Goal: Task Accomplishment & Management: Use online tool/utility

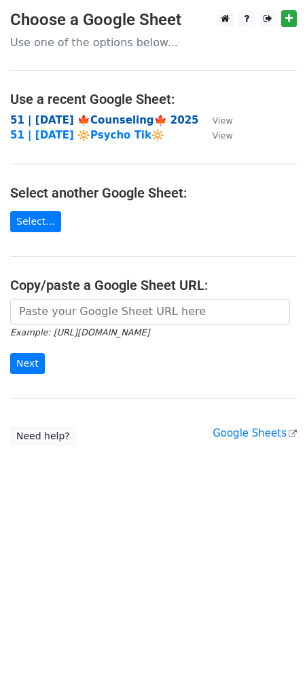
click at [67, 120] on strong "51 | [DATE] 🍁Counseling🍁 2025" at bounding box center [104, 120] width 189 height 12
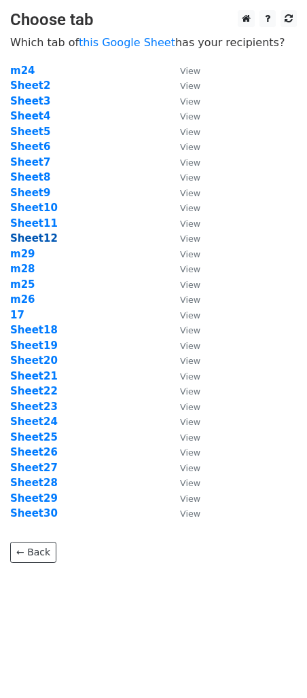
click at [24, 234] on strong "Sheet12" at bounding box center [34, 238] width 48 height 12
click at [42, 236] on strong "Sheet12" at bounding box center [34, 238] width 48 height 12
click at [39, 239] on strong "Sheet12" at bounding box center [34, 238] width 48 height 12
click at [132, 39] on link "this Google Sheet" at bounding box center [127, 42] width 96 height 13
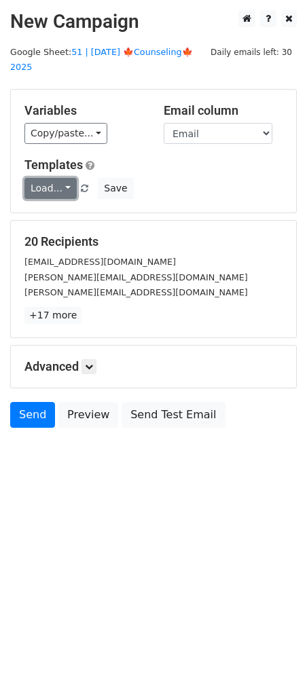
click at [52, 178] on link "Load..." at bounding box center [50, 188] width 52 height 21
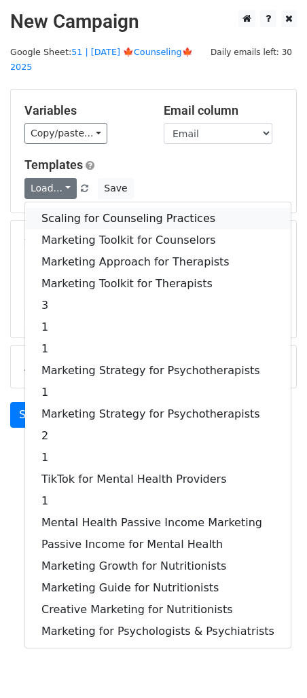
click at [78, 208] on link "Scaling for Counseling Practices" at bounding box center [158, 219] width 266 height 22
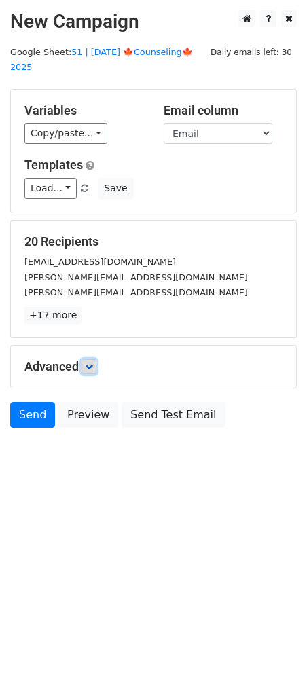
click at [93, 363] on icon at bounding box center [89, 367] width 8 height 8
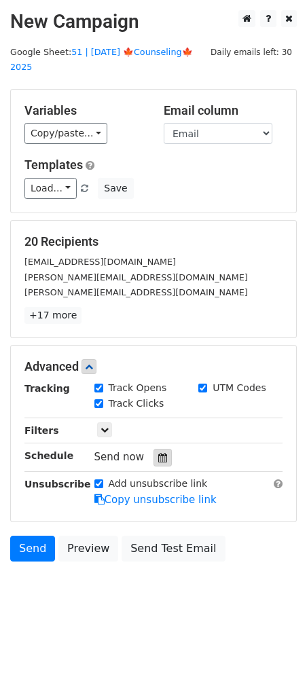
click at [158, 453] on icon at bounding box center [162, 458] width 9 height 10
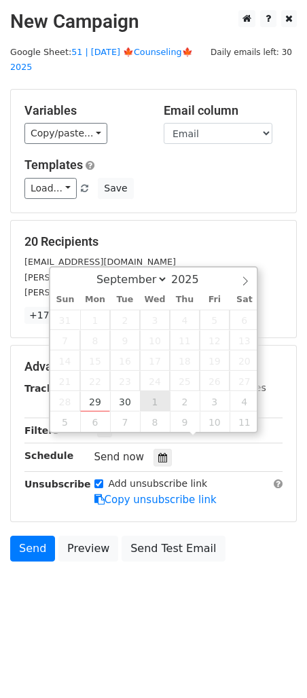
type input "2025-10-01 12:00"
select select "9"
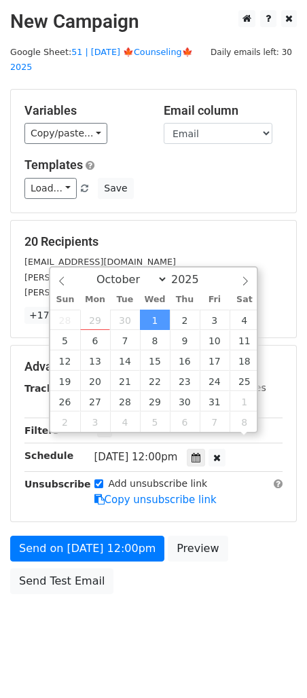
scroll to position [1, 0]
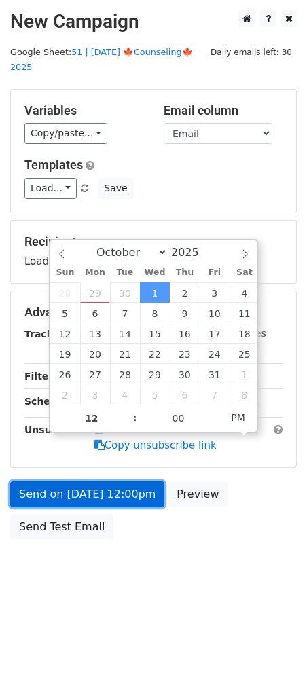
click at [114, 481] on link "Send on Oct 1 at 12:00pm" at bounding box center [87, 494] width 154 height 26
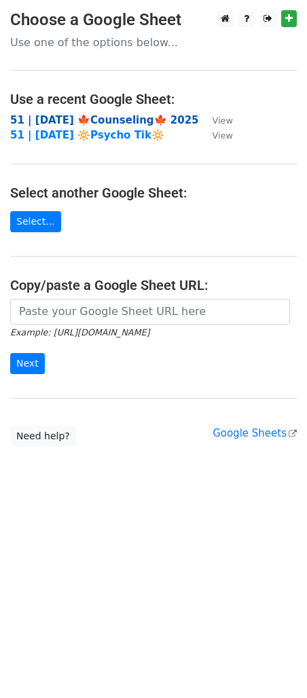
click at [90, 120] on strong "51 | [DATE] 🍁Counseling🍁 2025" at bounding box center [104, 120] width 189 height 12
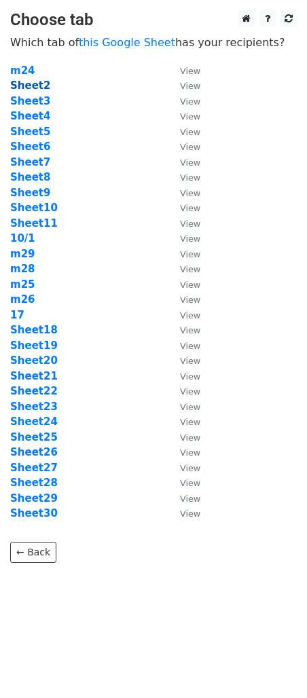
click at [29, 90] on strong "Sheet2" at bounding box center [30, 85] width 40 height 12
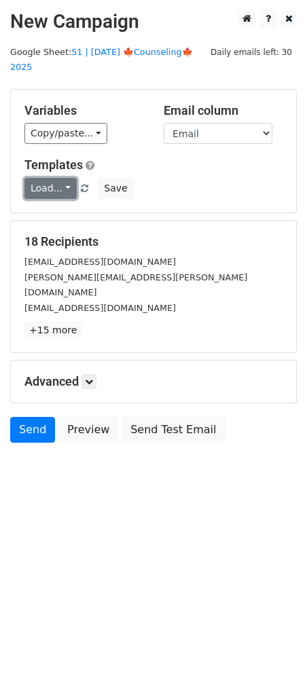
click at [42, 178] on link "Load..." at bounding box center [50, 188] width 52 height 21
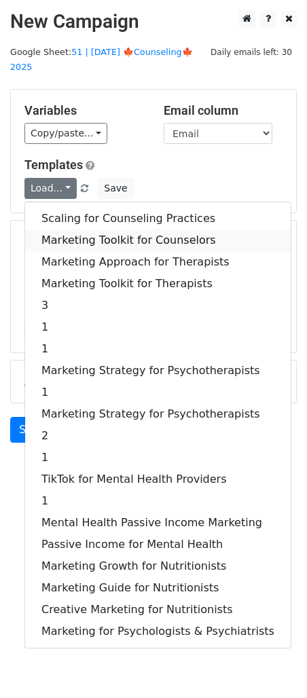
click at [73, 230] on link "Marketing Toolkit for Counselors" at bounding box center [158, 241] width 266 height 22
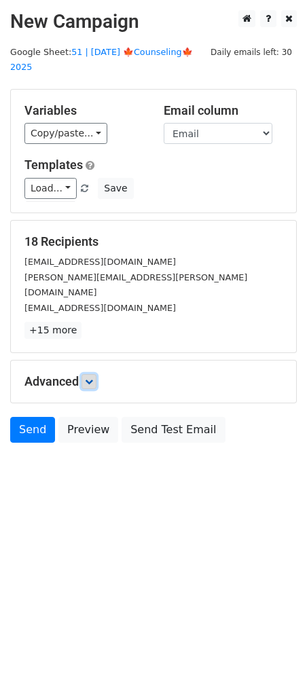
click at [94, 374] on link at bounding box center [88, 381] width 15 height 15
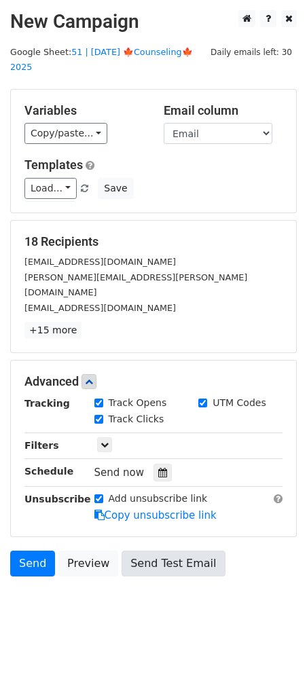
click at [161, 468] on icon at bounding box center [162, 473] width 9 height 10
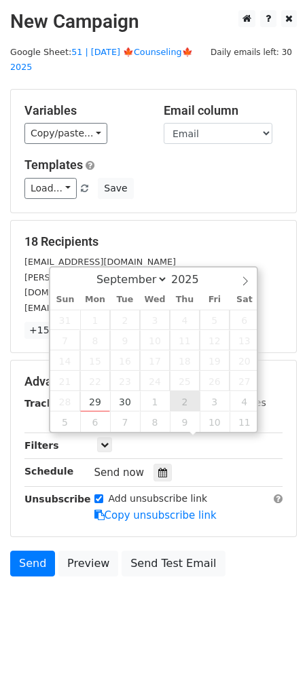
type input "2025-10-02 12:00"
select select "9"
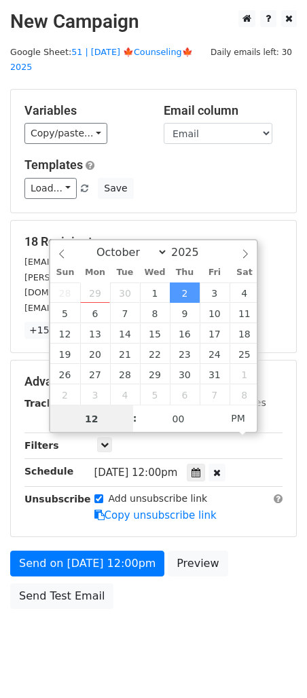
scroll to position [1, 0]
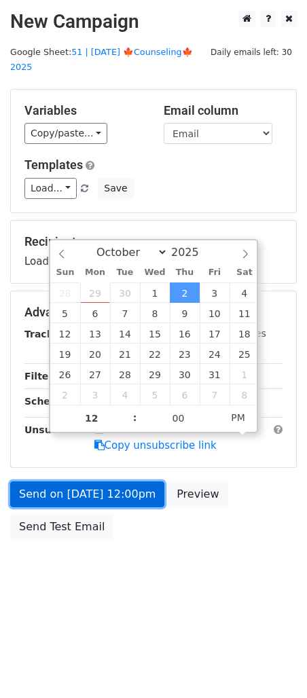
click at [125, 484] on link "Send on Oct 2 at 12:00pm" at bounding box center [87, 494] width 154 height 26
